Goal: Check status: Check status

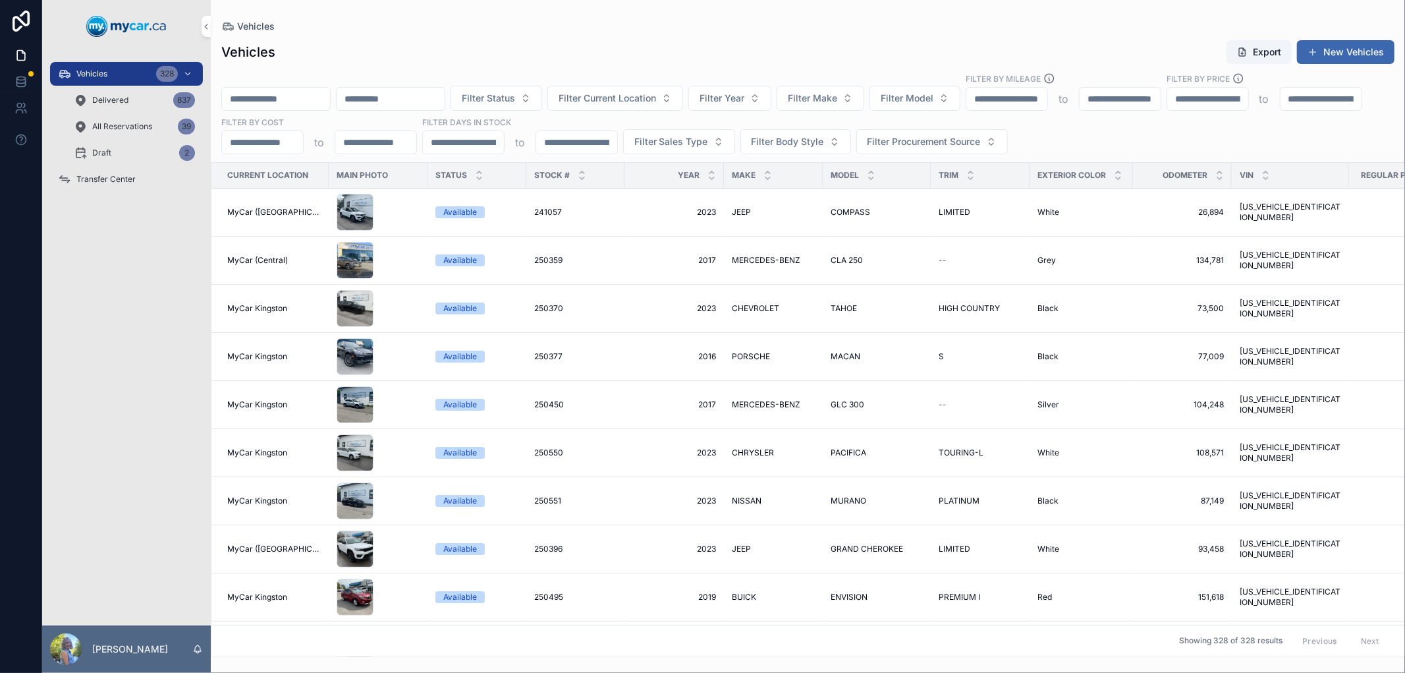
click at [260, 101] on input "scrollable content" at bounding box center [276, 99] width 108 height 18
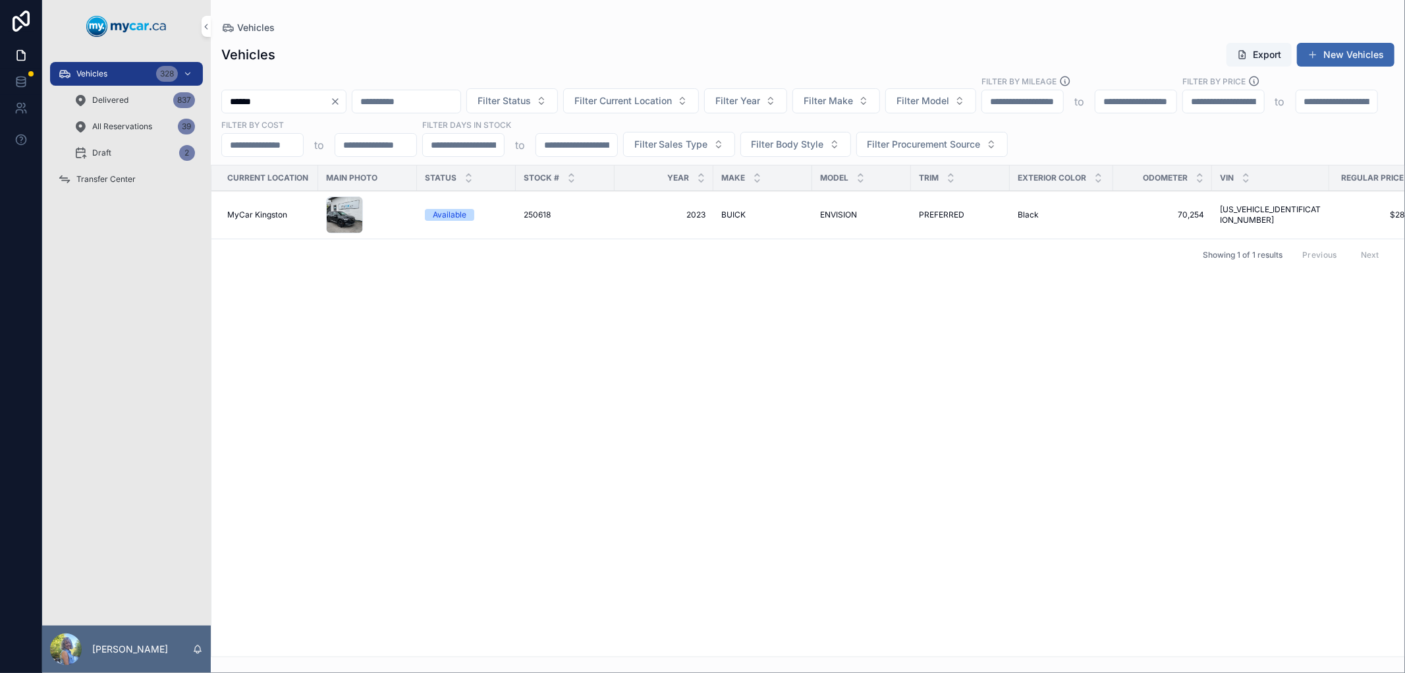
drag, startPoint x: 286, startPoint y: 95, endPoint x: 143, endPoint y: 88, distance: 143.1
click at [143, 88] on div "Vehicles 328 Delivered 837 All Reservations 39 Draft 2 Transfer Center [PERSON_…" at bounding box center [723, 336] width 1363 height 673
paste input "scrollable content"
type input "******"
click at [543, 213] on span "250964" at bounding box center [548, 214] width 29 height 11
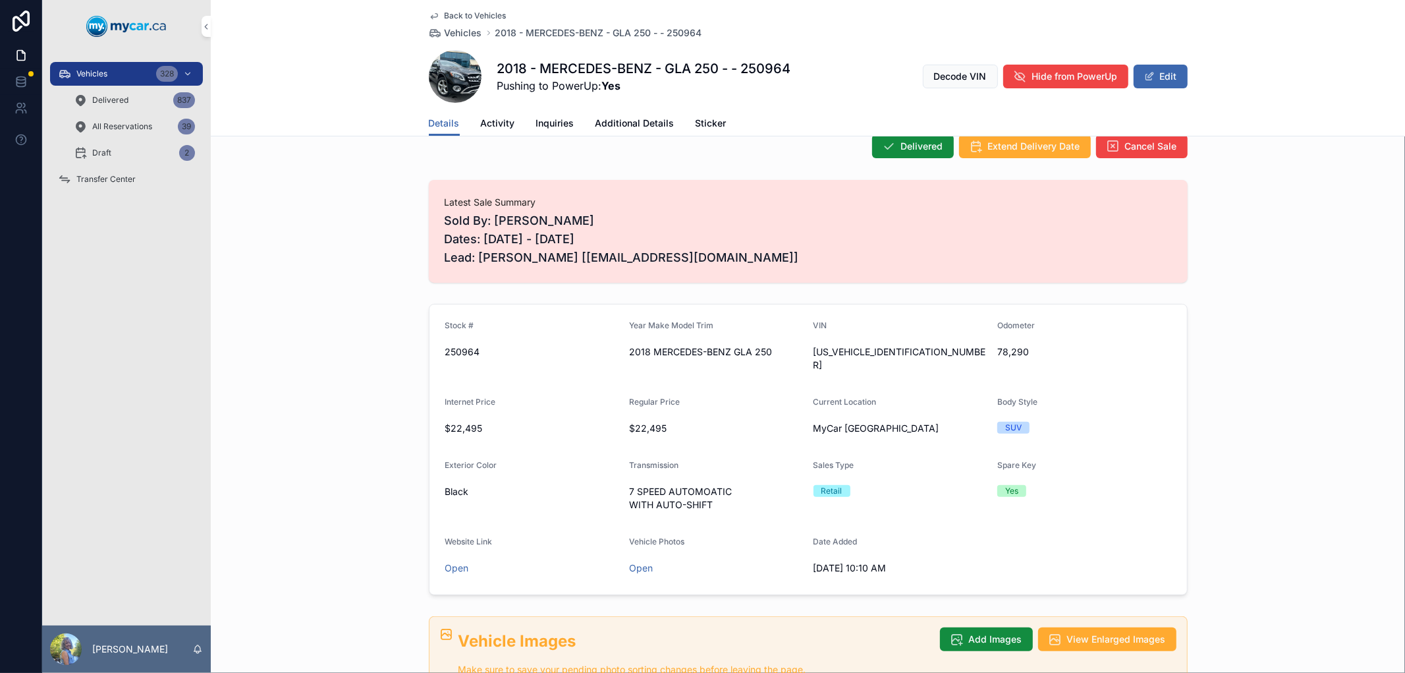
scroll to position [219, 0]
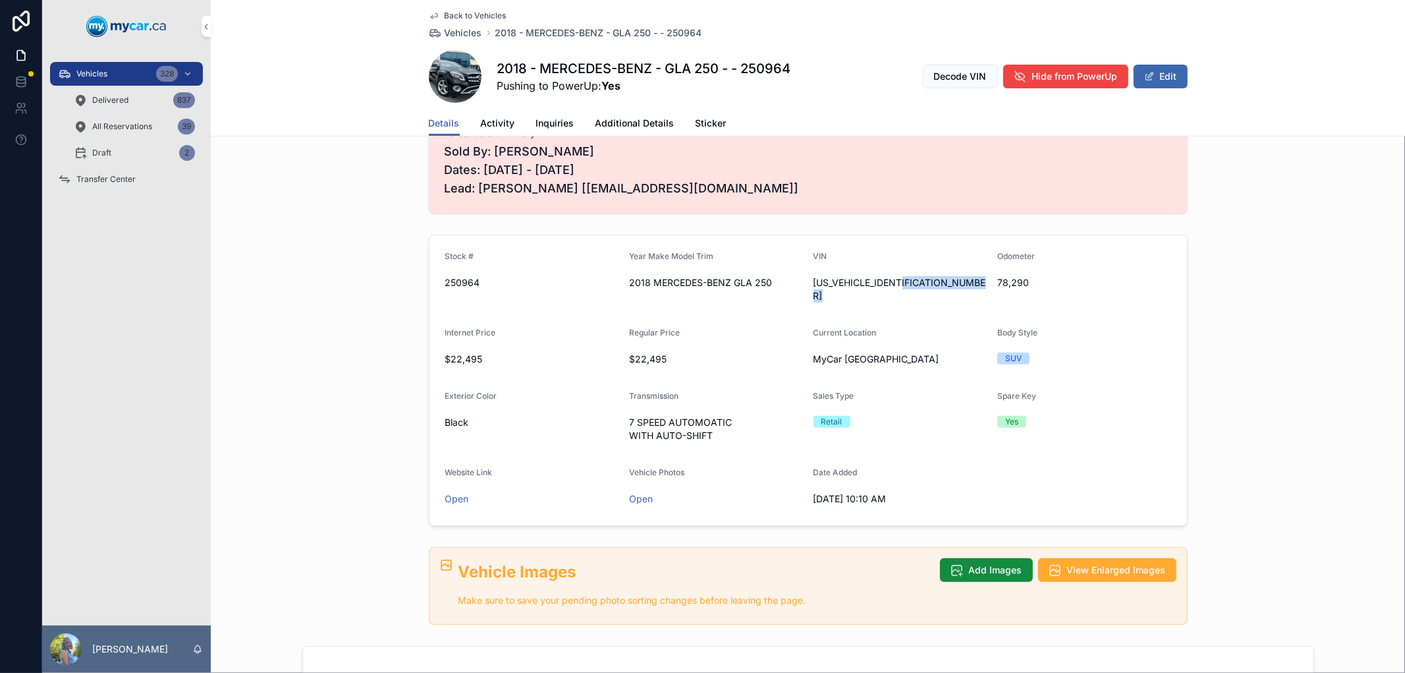
drag, startPoint x: 911, startPoint y: 281, endPoint x: 811, endPoint y: 277, distance: 100.2
click at [813, 277] on div "[US_VEHICLE_IDENTIFICATION_NUMBER]" at bounding box center [900, 289] width 174 height 26
click at [909, 278] on span "[US_VEHICLE_IDENTIFICATION_NUMBER]" at bounding box center [900, 289] width 174 height 26
drag, startPoint x: 912, startPoint y: 279, endPoint x: 813, endPoint y: 277, distance: 98.8
click at [813, 277] on div "[US_VEHICLE_IDENTIFICATION_NUMBER]" at bounding box center [900, 289] width 174 height 26
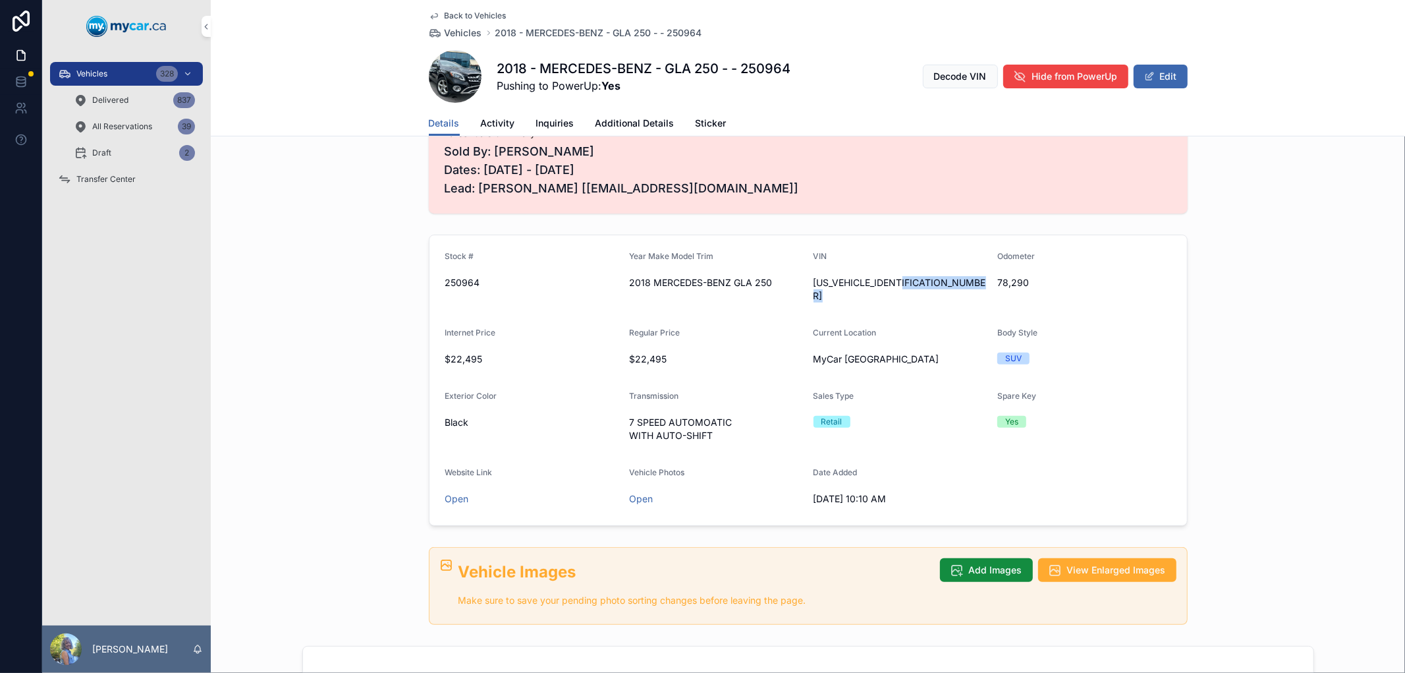
click at [0, 0] on icon "scrollable content" at bounding box center [0, 0] width 0 height 0
drag, startPoint x: 626, startPoint y: 287, endPoint x: 622, endPoint y: 275, distance: 12.1
click at [0, 0] on div "scrollable content" at bounding box center [0, 0] width 0 height 0
click at [0, 0] on icon "scrollable content" at bounding box center [0, 0] width 0 height 0
